Goal: Task Accomplishment & Management: Manage account settings

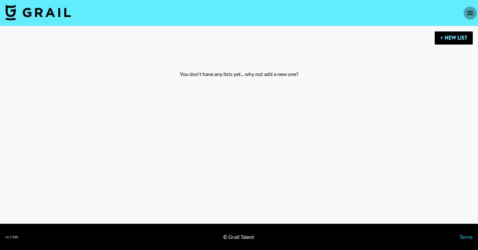
click at [469, 8] on button "open drawer" at bounding box center [470, 13] width 13 height 13
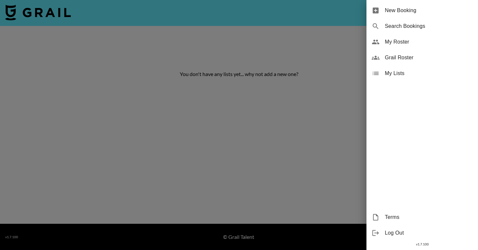
click at [316, 31] on div at bounding box center [239, 125] width 478 height 250
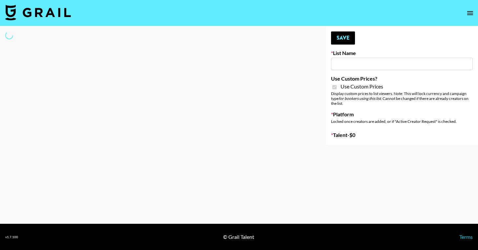
type input "FigMe and MegaMe filters - Airbrush"
checkbox input "true"
select select "Brand"
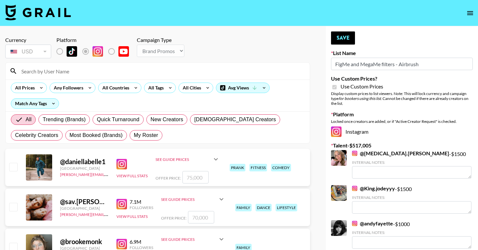
click at [33, 71] on input at bounding box center [161, 71] width 288 height 10
type input "Keysi"
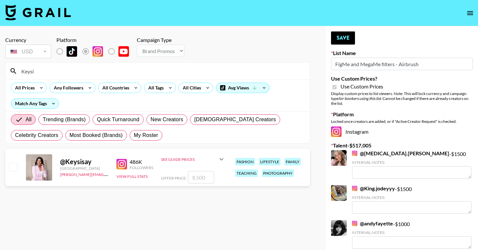
click at [13, 167] on input "checkbox" at bounding box center [13, 167] width 8 height 8
checkbox input "true"
type input "8500"
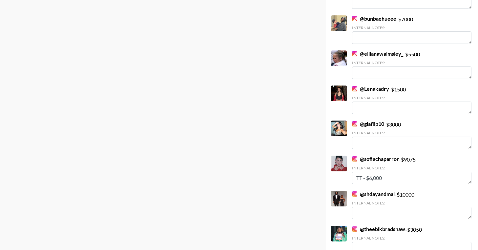
scroll to position [2180, 0]
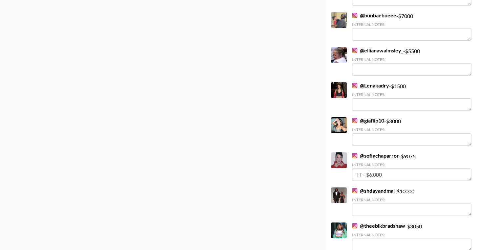
click at [372, 12] on link "@ bunbaehueee" at bounding box center [374, 15] width 44 height 7
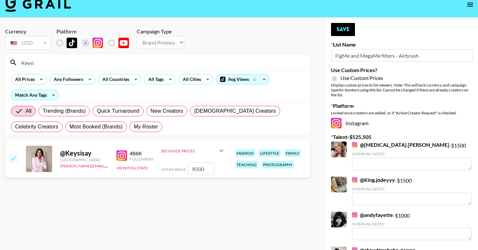
scroll to position [4, 0]
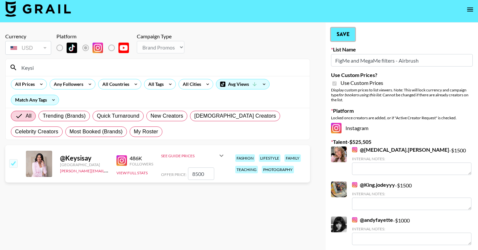
click at [345, 33] on button "Save" at bounding box center [343, 34] width 24 height 13
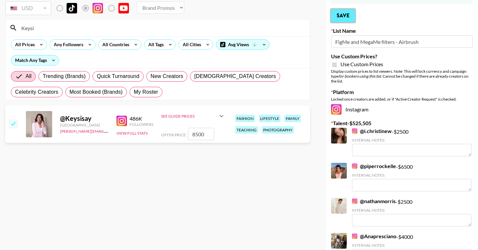
scroll to position [0, 0]
